Goal: Information Seeking & Learning: Learn about a topic

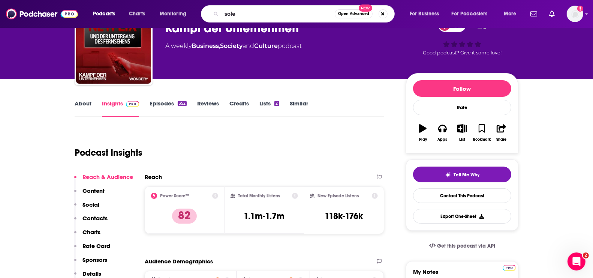
scroll to position [43, 0]
type input "sole 24 ore"
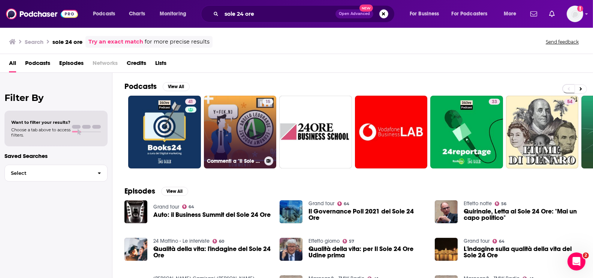
click at [236, 133] on link "15 Commenti a "Il Sole 24 Ore"" at bounding box center [240, 132] width 73 height 73
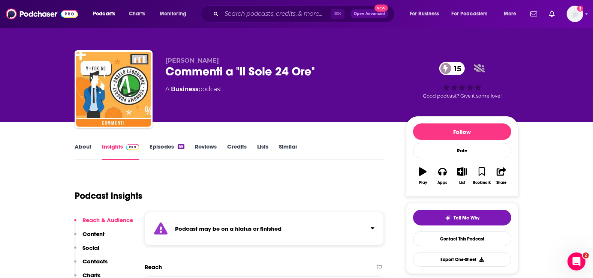
click at [83, 148] on link "About" at bounding box center [83, 151] width 17 height 17
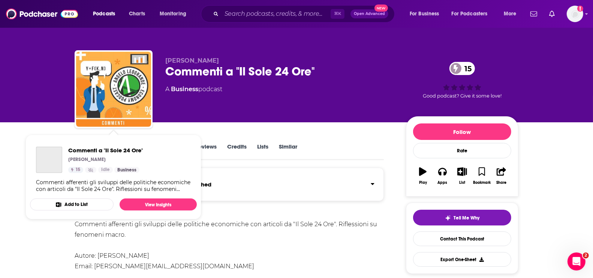
scroll to position [113, 0]
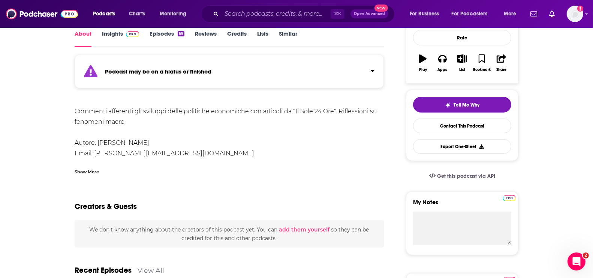
click at [140, 165] on div "Show More" at bounding box center [229, 168] width 309 height 13
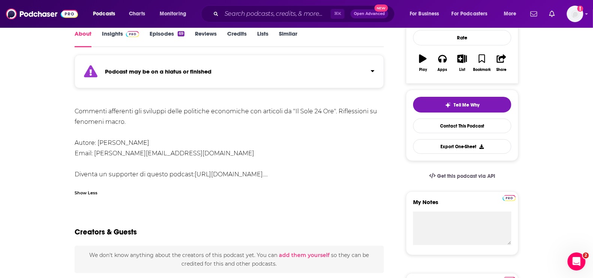
click at [140, 165] on div "Commenti afferenti gli sviluppi delle politiche economiche con articoli da "Il …" at bounding box center [229, 142] width 309 height 73
click at [235, 174] on link "[URL][DOMAIN_NAME]…" at bounding box center [231, 174] width 72 height 7
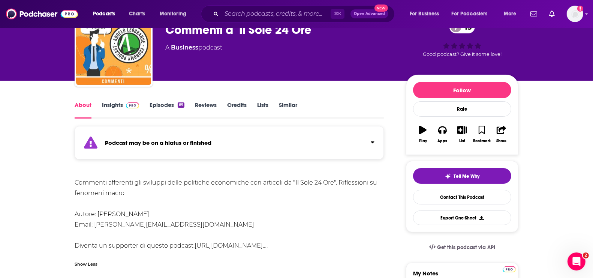
scroll to position [0, 0]
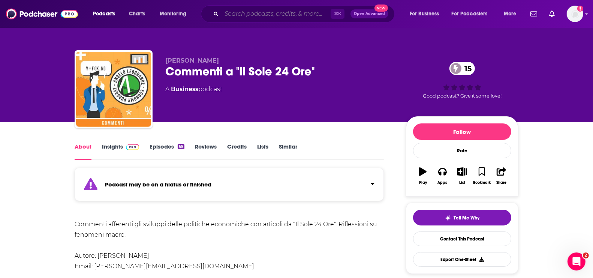
click at [239, 18] on input "Search podcasts, credits, & more..." at bounding box center [275, 14] width 109 height 12
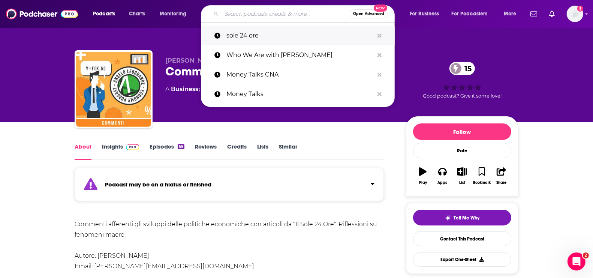
click at [235, 33] on p "sole 24 ore" at bounding box center [299, 35] width 147 height 19
